Goal: Find specific page/section: Find specific page/section

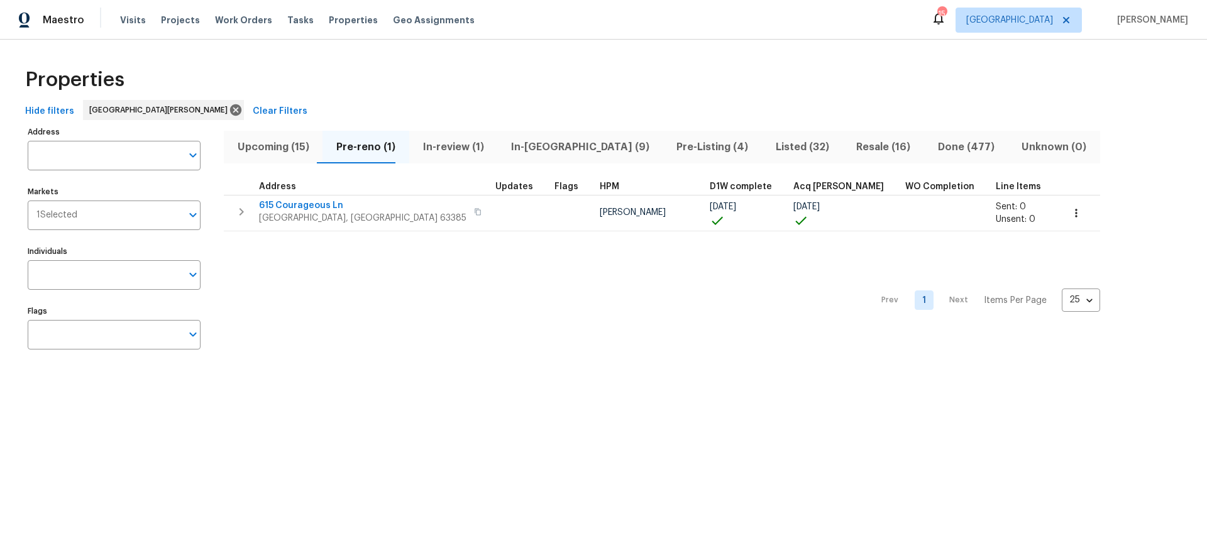
click at [277, 149] on span "Upcoming (15)" at bounding box center [273, 147] width 84 height 18
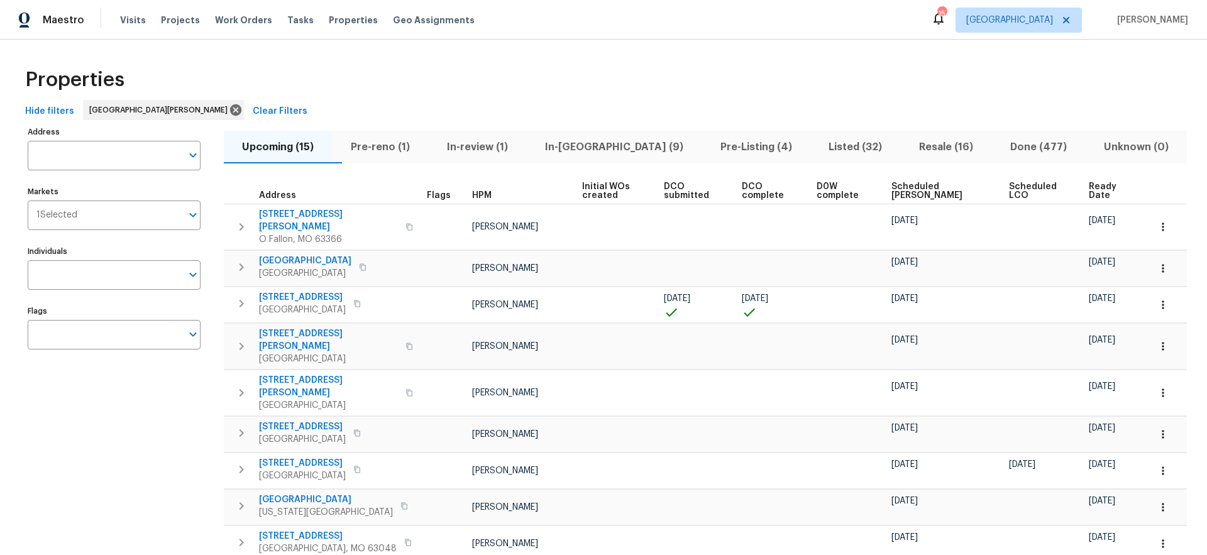
click at [1023, 145] on span "Done (477)" at bounding box center [1038, 147] width 79 height 18
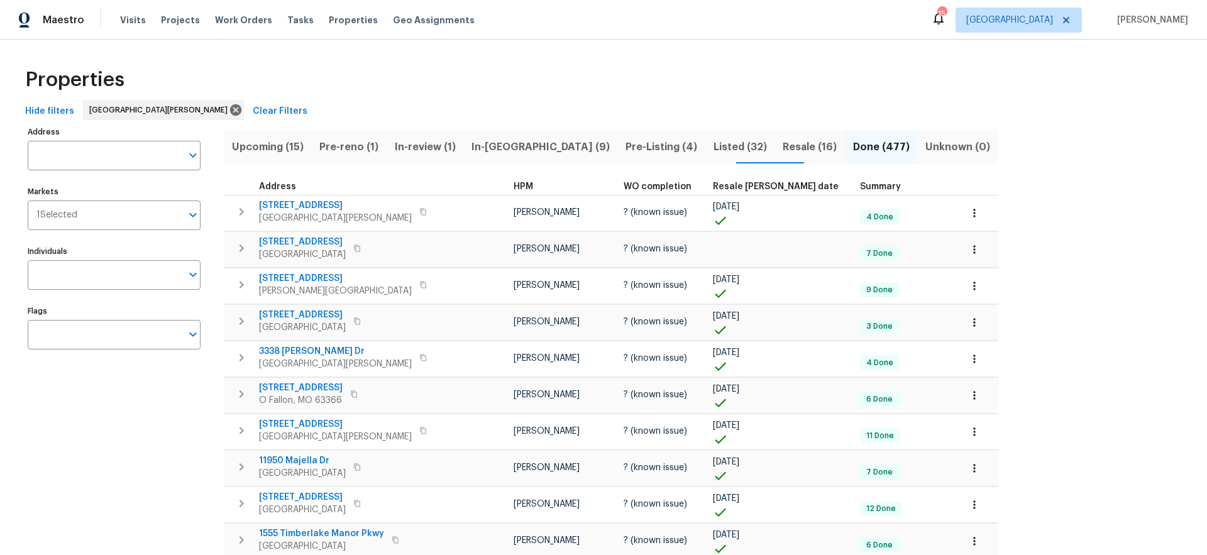
click at [514, 185] on span "HPM" at bounding box center [523, 186] width 19 height 9
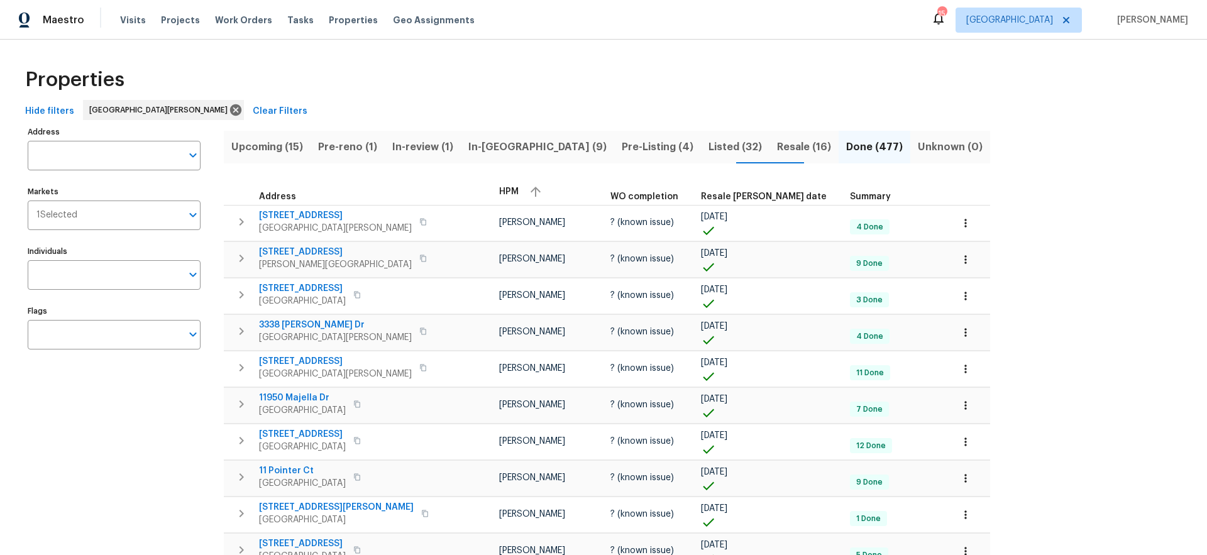
click at [499, 189] on span "HPM" at bounding box center [508, 191] width 19 height 9
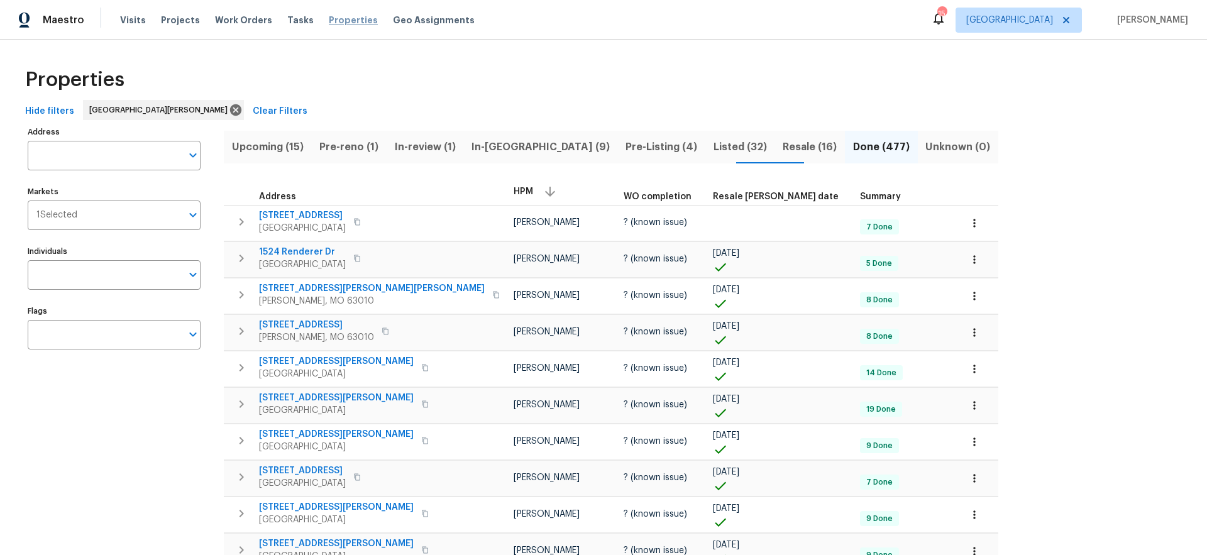
click at [332, 19] on span "Properties" at bounding box center [353, 20] width 49 height 13
